Goal: Task Accomplishment & Management: Manage account settings

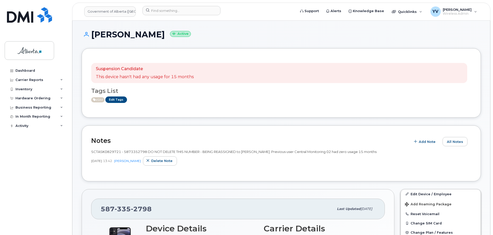
scroll to position [71, 0]
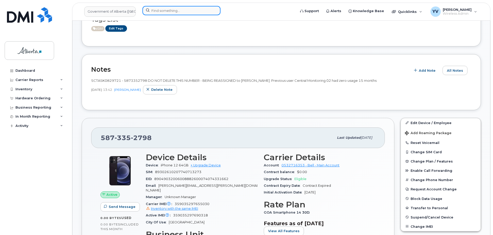
click at [158, 10] on input at bounding box center [182, 10] width 78 height 9
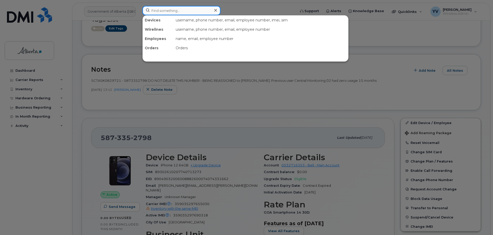
paste input "7802924071"
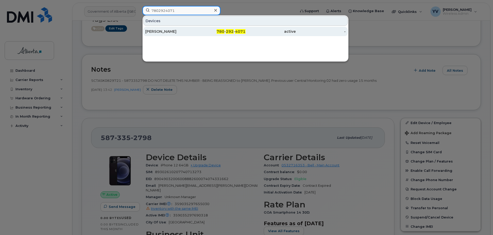
type input "7802924071"
click at [223, 31] on span "780" at bounding box center [221, 31] width 8 height 5
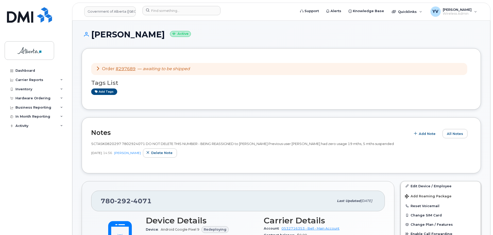
scroll to position [79, 0]
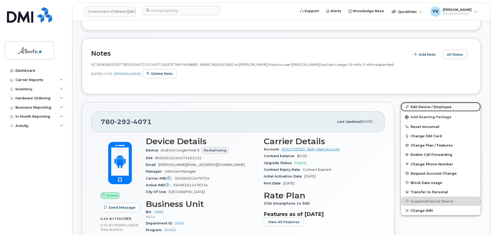
click at [417, 106] on link "Edit Device / Employee" at bounding box center [441, 106] width 80 height 9
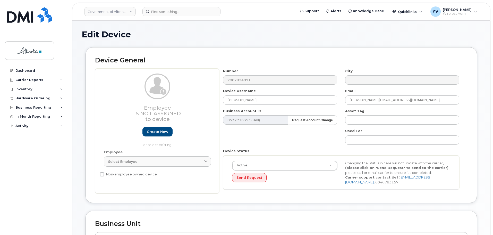
select select "4681665"
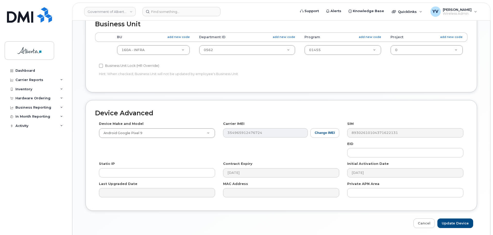
scroll to position [202, 0]
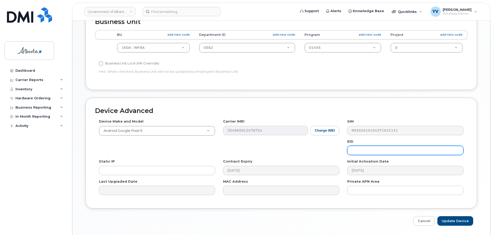
click at [354, 147] on input "text" at bounding box center [405, 150] width 116 height 9
paste input "89033023553429009100039871888866"
type input "89033023553429009100039871888866"
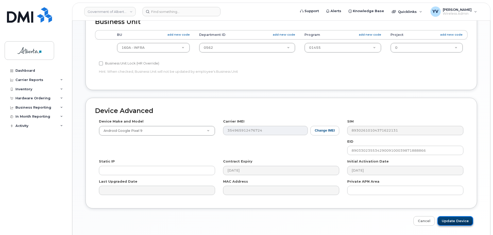
click at [456, 220] on input "Update Device" at bounding box center [456, 221] width 36 height 10
type input "Saving..."
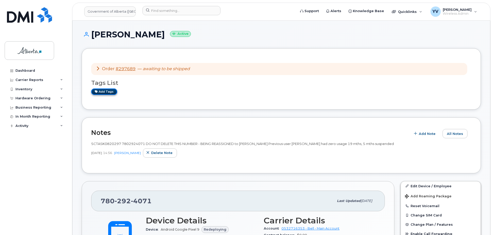
click at [108, 91] on link "Add tags" at bounding box center [104, 91] width 26 height 6
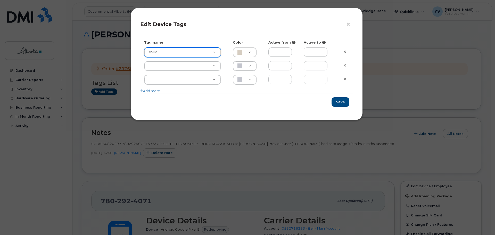
type input "eSIM"
type input "D6CDC1"
click at [340, 100] on button "Save" at bounding box center [340, 102] width 18 height 10
